Goal: Information Seeking & Learning: Check status

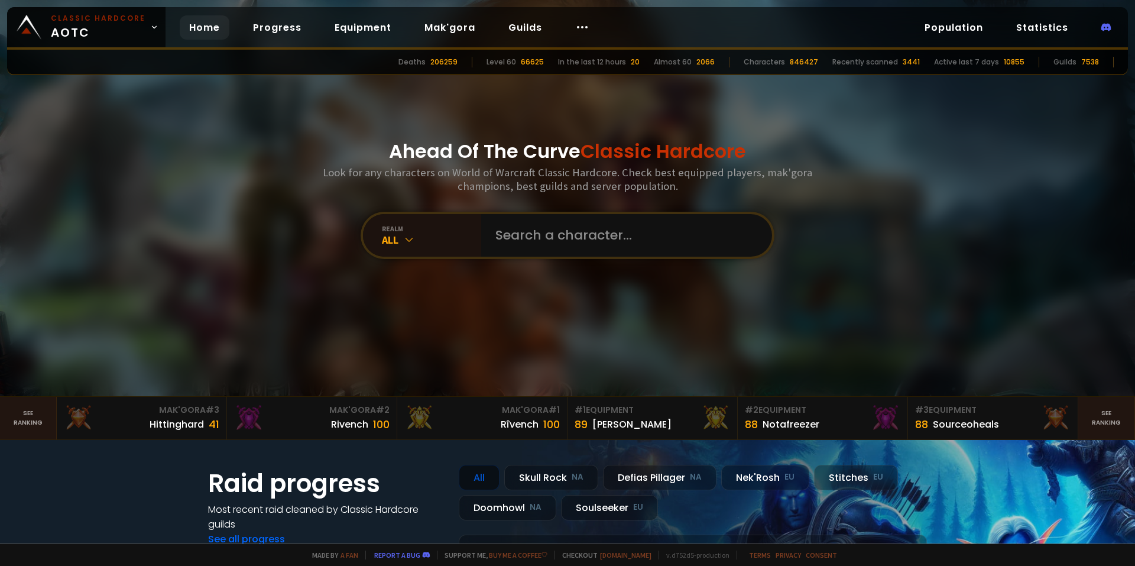
type input "Alodai"
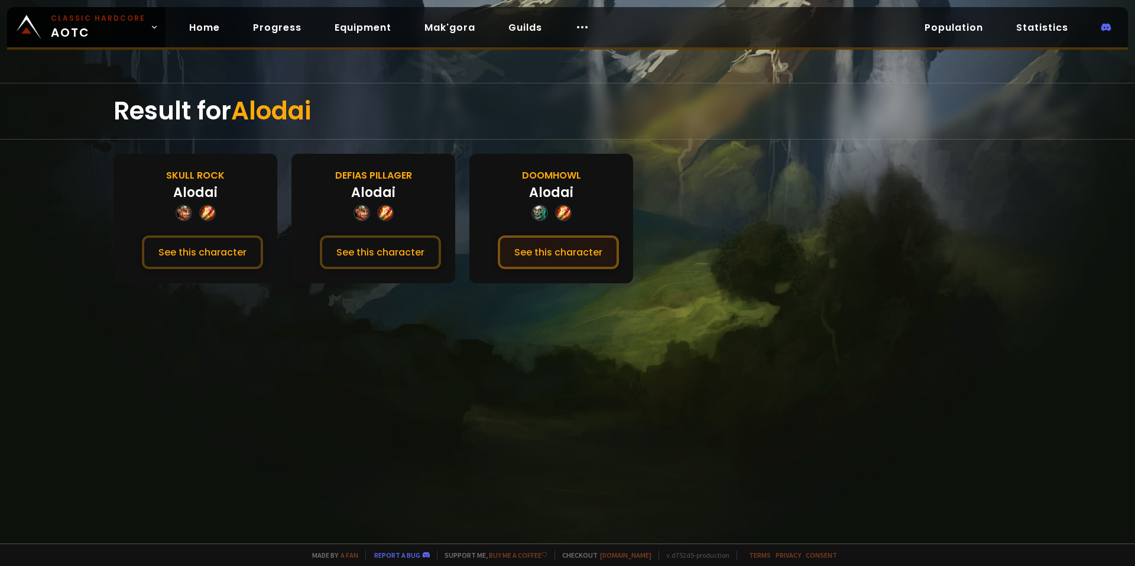
click at [545, 257] on button "See this character" at bounding box center [558, 252] width 121 height 34
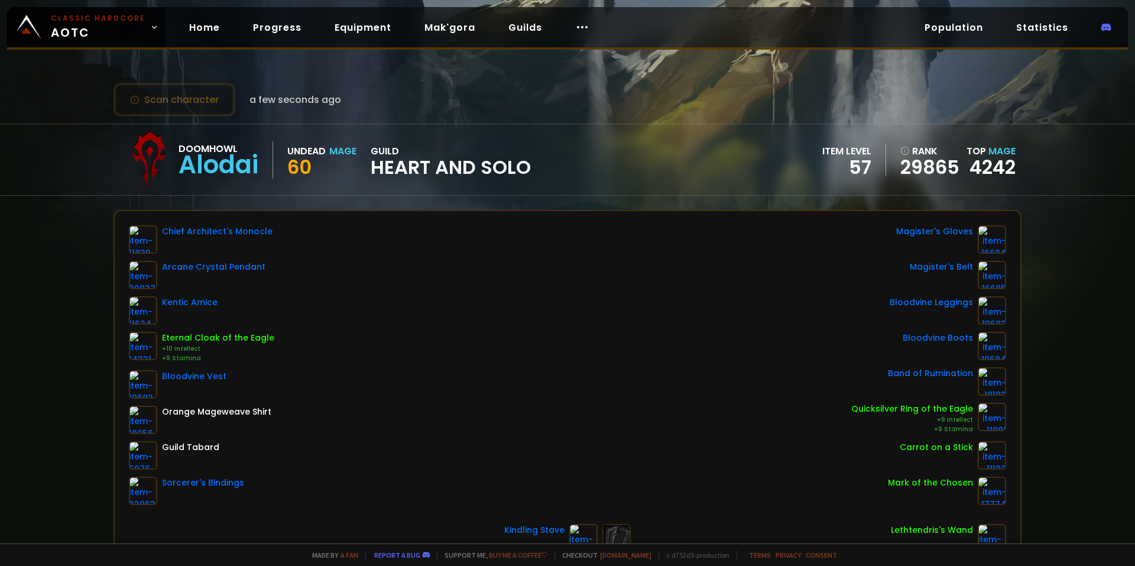
scroll to position [315, 0]
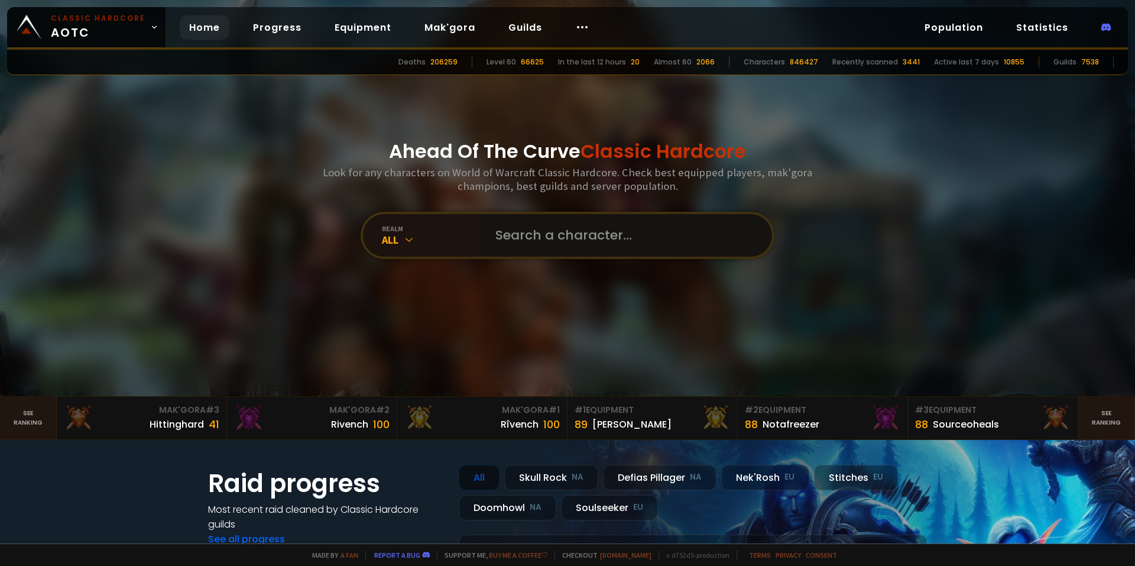
click at [587, 241] on input "text" at bounding box center [623, 235] width 270 height 43
type input "Shyraq"
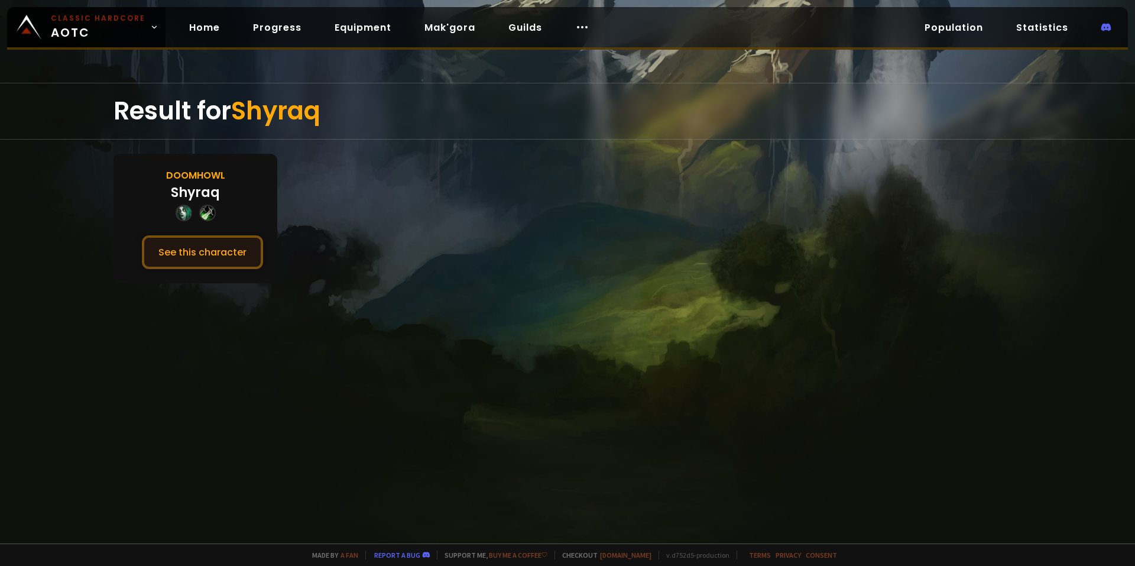
click at [227, 254] on button "See this character" at bounding box center [202, 252] width 121 height 34
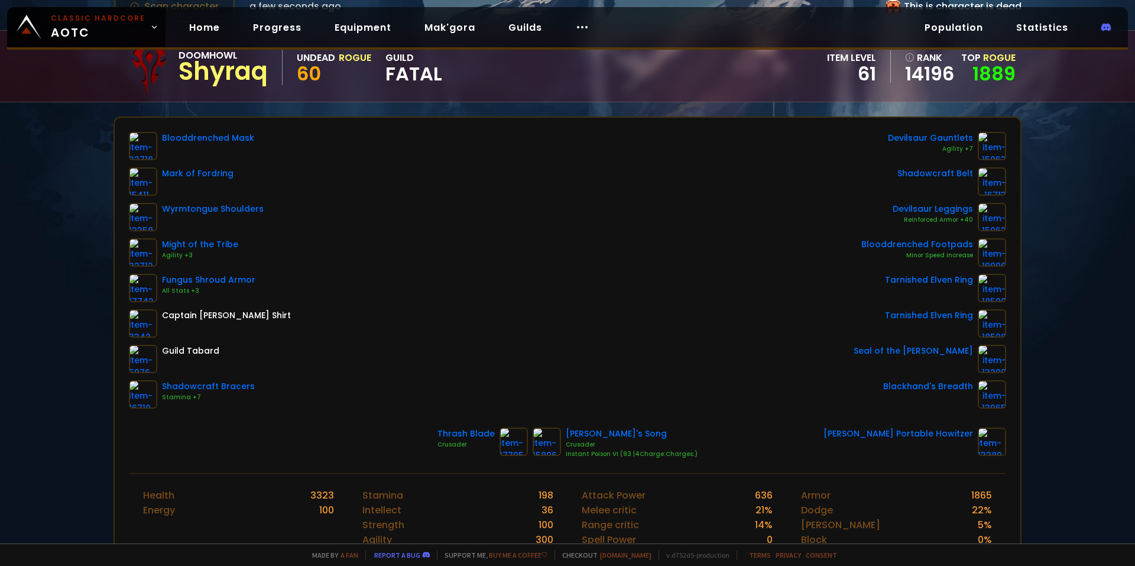
scroll to position [118, 0]
